Goal: Task Accomplishment & Management: Manage account settings

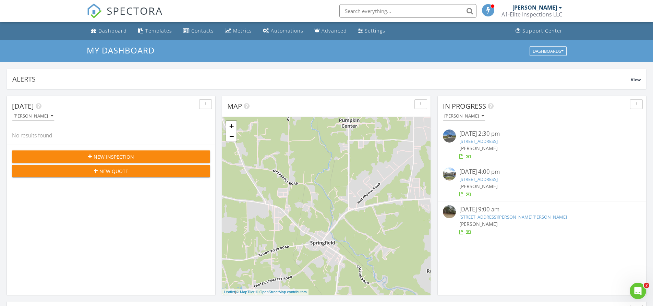
scroll to position [635, 664]
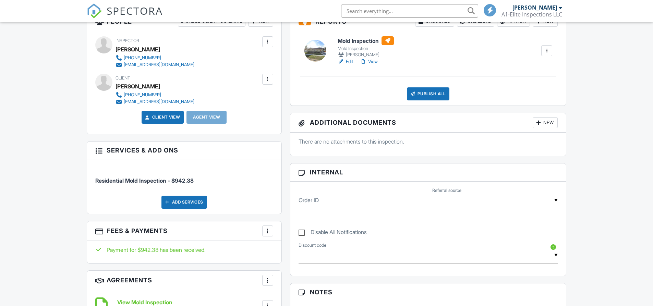
scroll to position [206, 0]
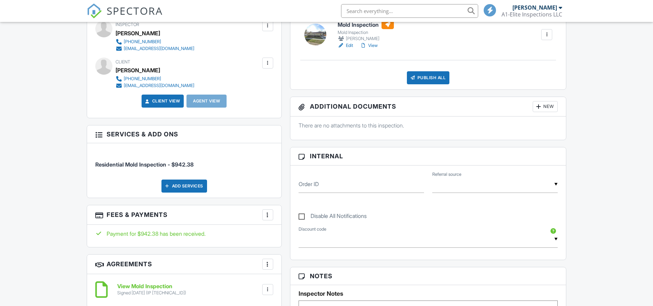
click at [270, 216] on div at bounding box center [267, 215] width 7 height 7
click at [310, 271] on li "View Invoice" at bounding box center [302, 270] width 72 height 17
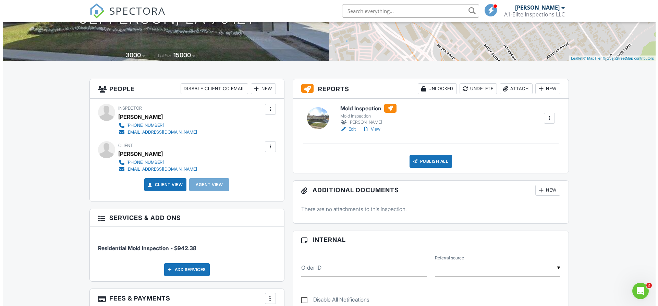
scroll to position [69, 0]
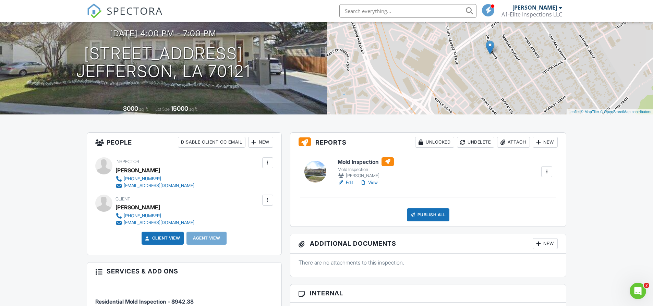
click at [519, 145] on div "Attach" at bounding box center [513, 142] width 33 height 11
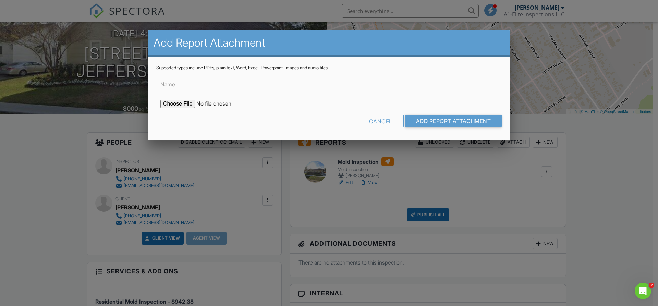
type input "C:\fakepath\252503004_001.pdf"
click at [204, 86] on input "Name" at bounding box center [328, 84] width 337 height 17
click at [203, 83] on input "Victoria Williams Lab Analysis Results" at bounding box center [328, 84] width 337 height 17
click at [297, 85] on input "Victoria Williams Mold Lab Analysis Results" at bounding box center [328, 84] width 337 height 17
type input "Victoria Williams Mold Lab Analysis Results 2025"
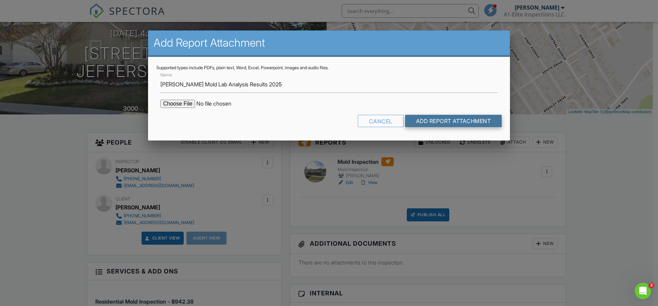
click at [459, 119] on input "Add Report Attachment" at bounding box center [453, 121] width 97 height 12
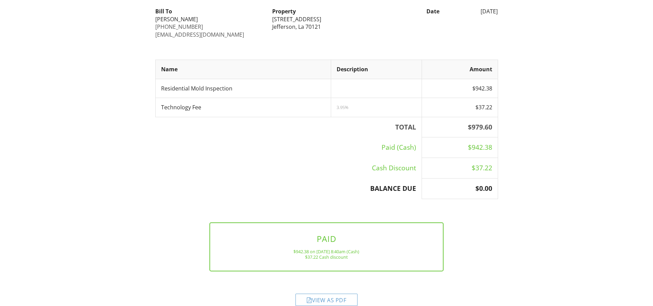
scroll to position [99, 0]
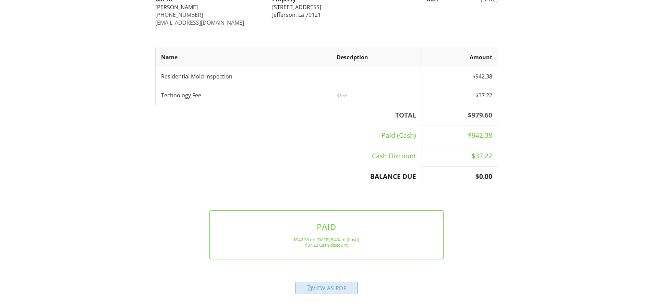
click at [339, 288] on div "View as PDF" at bounding box center [327, 288] width 62 height 12
